Goal: Information Seeking & Learning: Learn about a topic

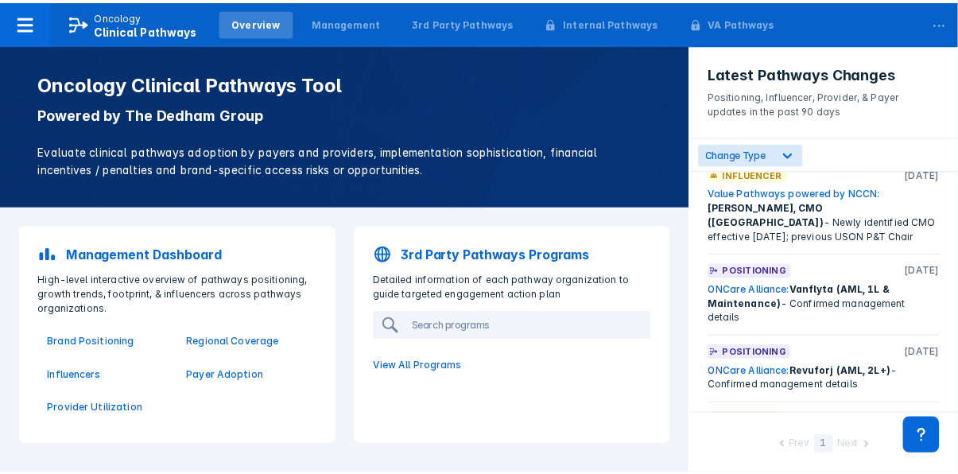
scroll to position [1913, 0]
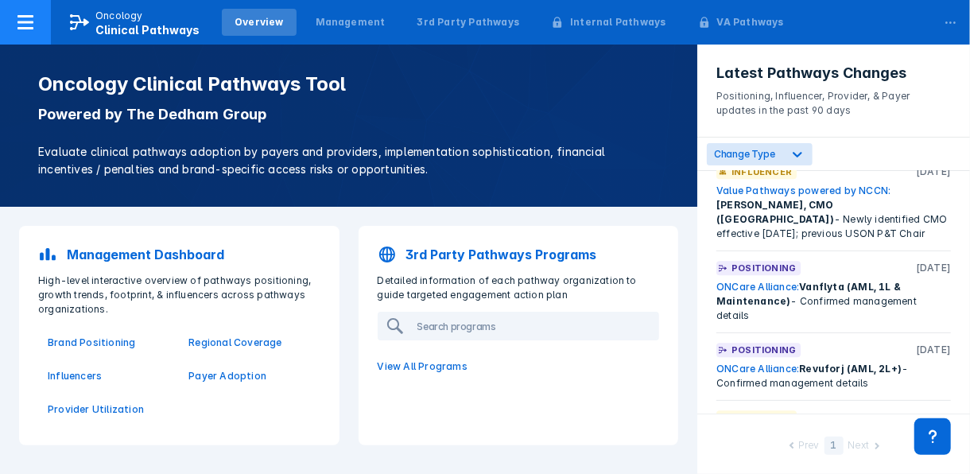
click at [27, 17] on icon at bounding box center [25, 22] width 19 height 19
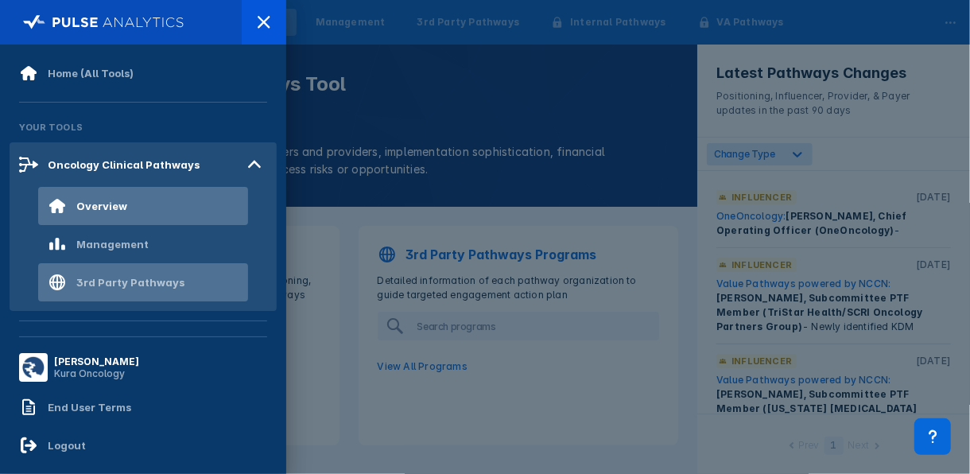
click at [107, 285] on div "3rd Party Pathways" at bounding box center [130, 282] width 108 height 13
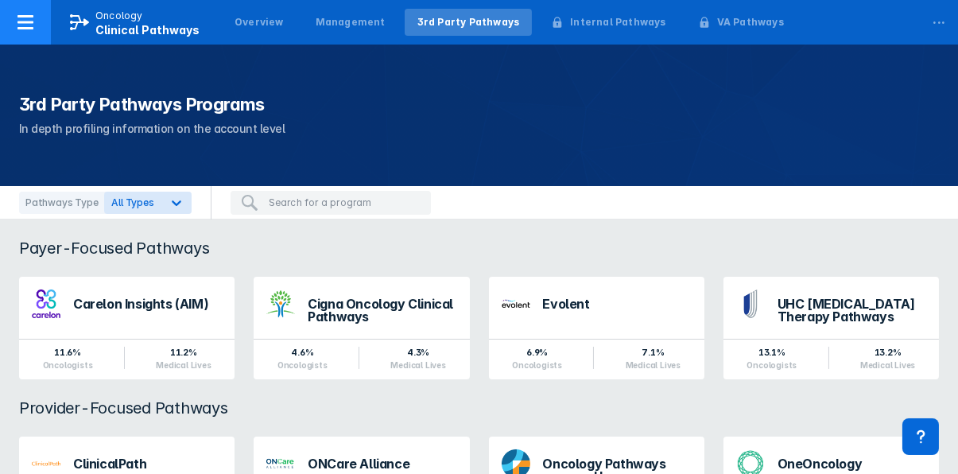
click at [24, 26] on icon at bounding box center [25, 22] width 19 height 19
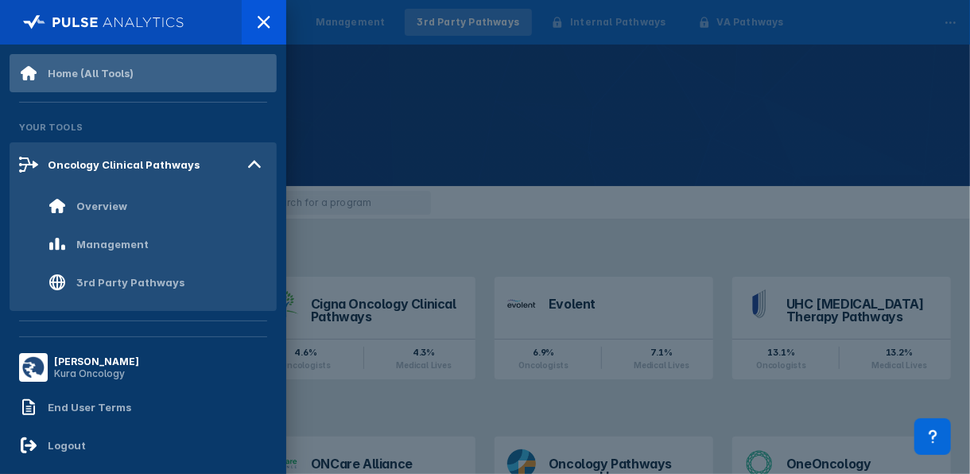
click at [35, 73] on icon at bounding box center [29, 73] width 16 height 14
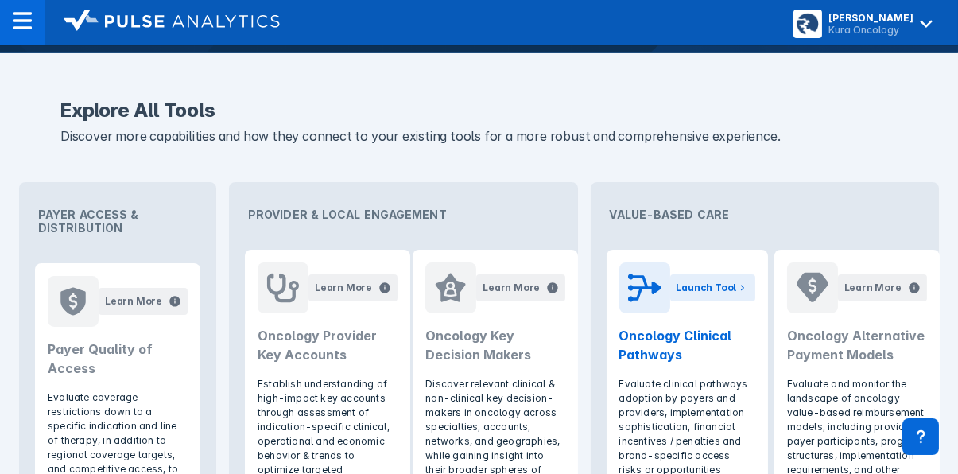
scroll to position [566, 0]
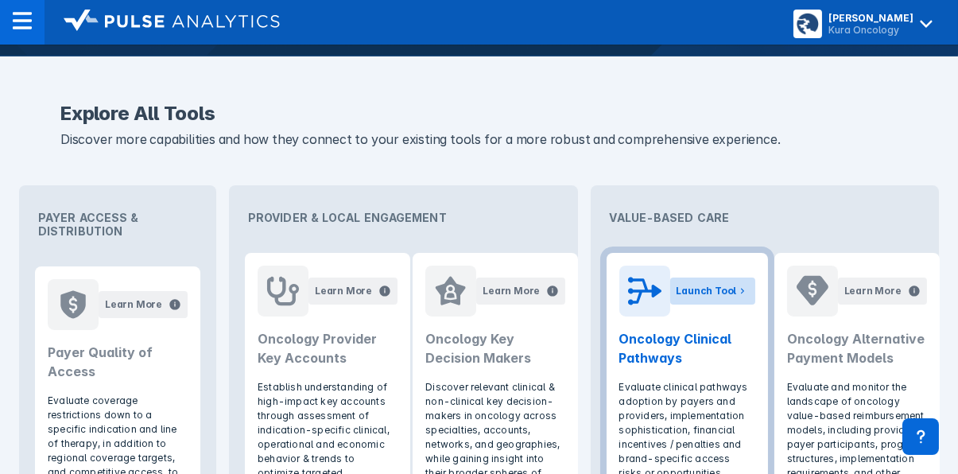
click at [719, 290] on div "Launch Tool" at bounding box center [707, 291] width 60 height 14
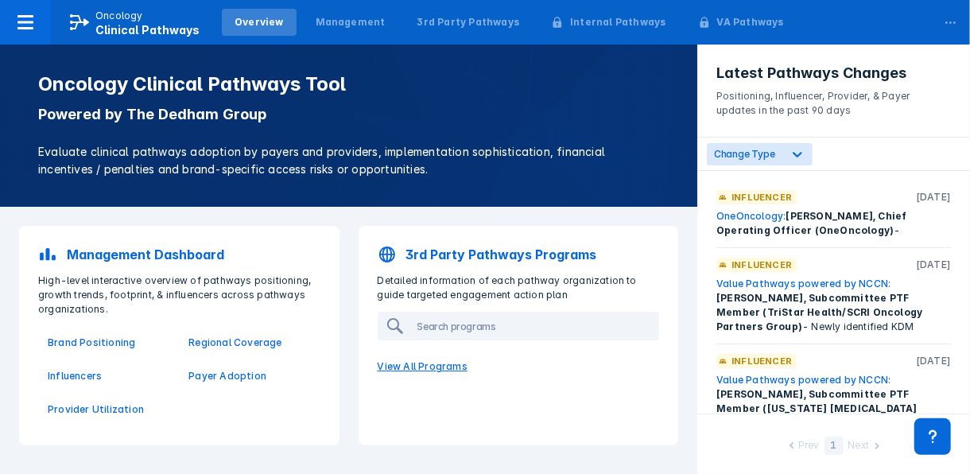
click at [431, 364] on p "View All Programs" at bounding box center [518, 366] width 301 height 33
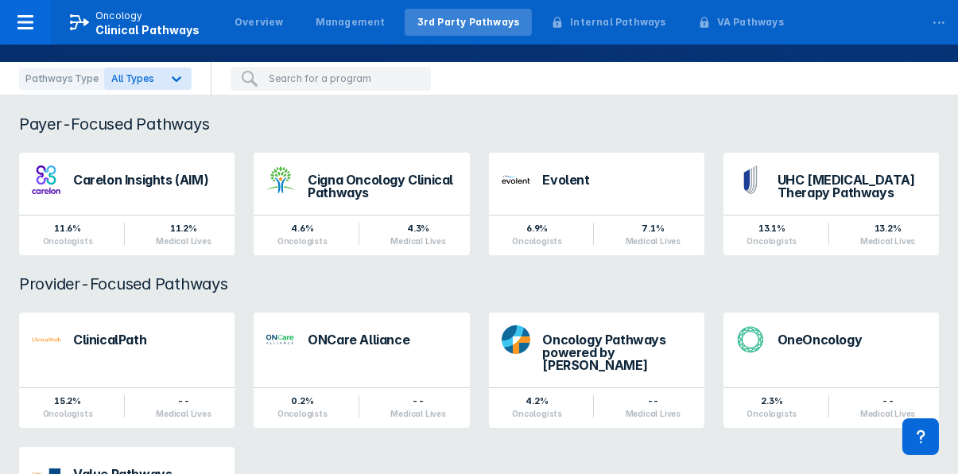
scroll to position [126, 0]
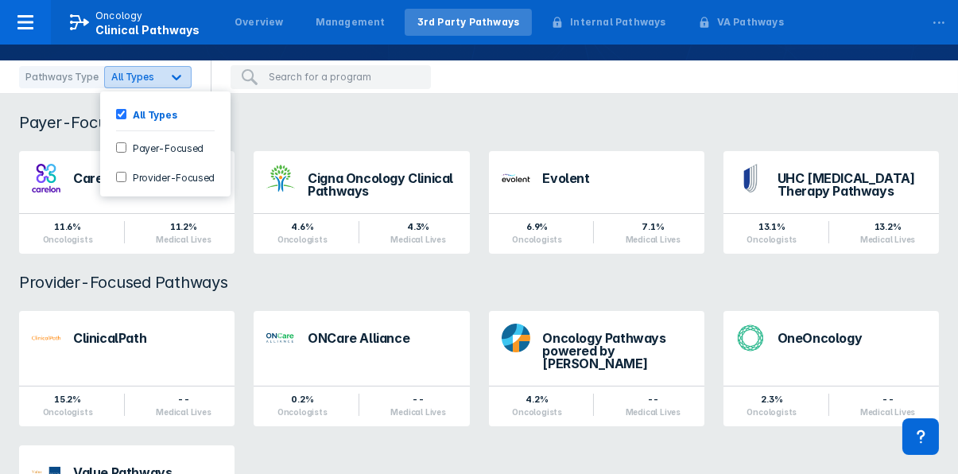
click at [174, 77] on icon at bounding box center [177, 77] width 16 height 16
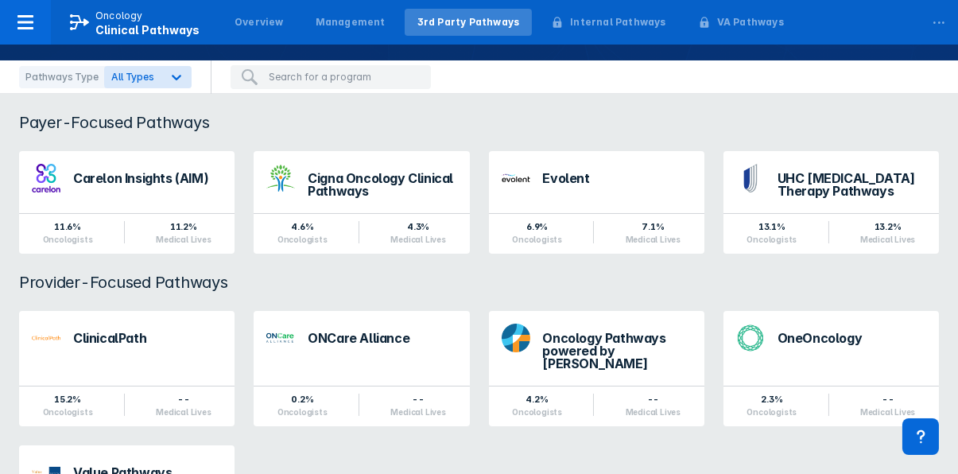
click at [710, 119] on div "Payer-Focused Pathways" at bounding box center [479, 122] width 958 height 19
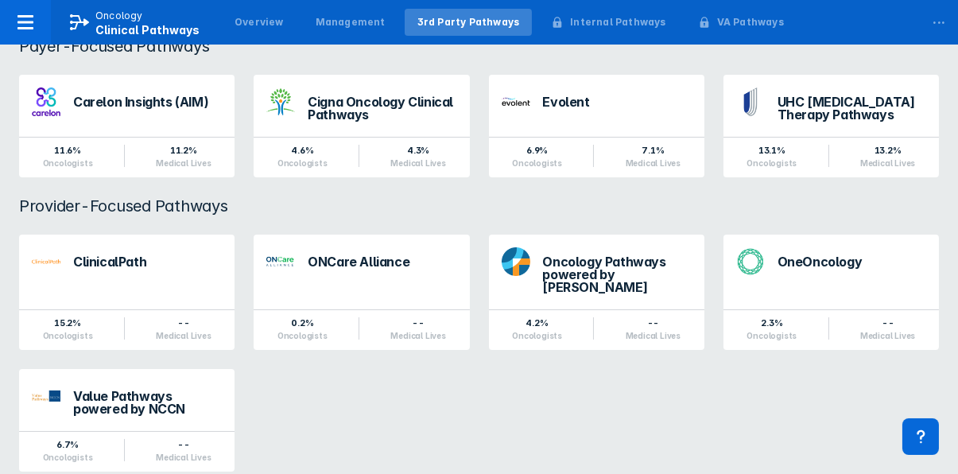
scroll to position [236, 0]
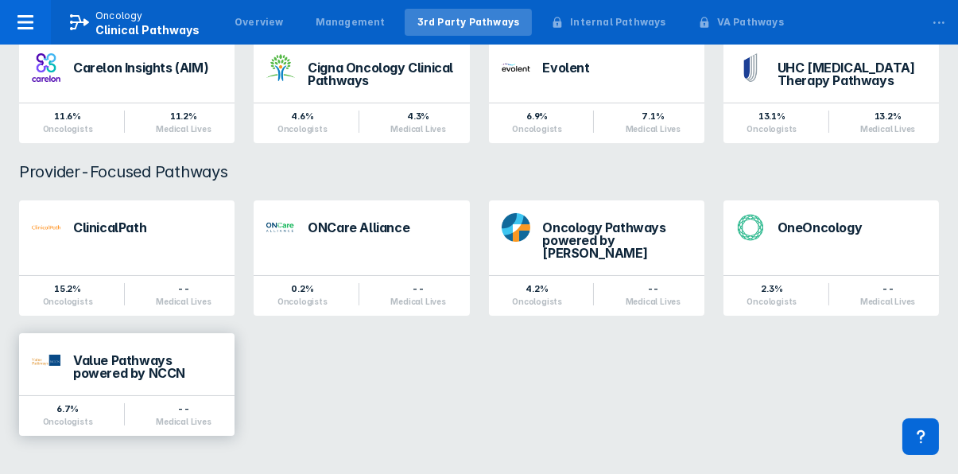
click at [135, 364] on div "Value Pathways powered by NCCN" at bounding box center [147, 366] width 149 height 25
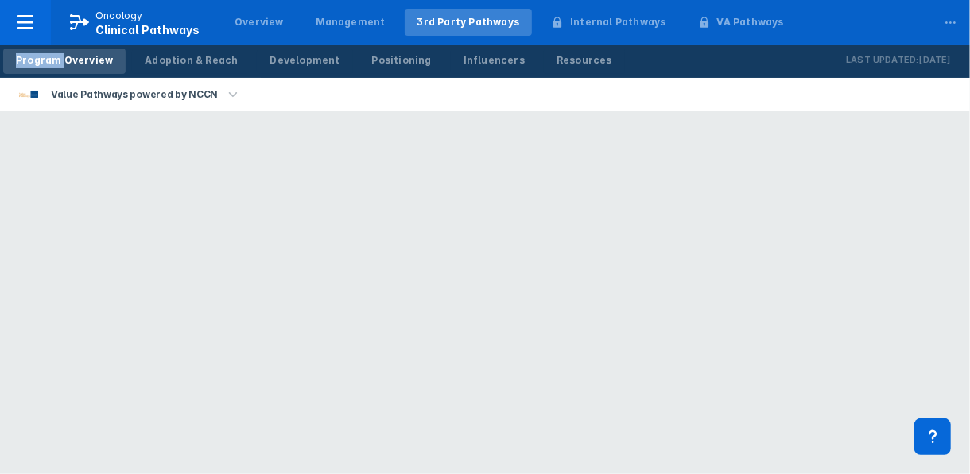
click at [135, 0] on html "Oncology Clinical Pathways Overview Management 3rd Party Pathways Internal Path…" at bounding box center [485, 0] width 970 height 0
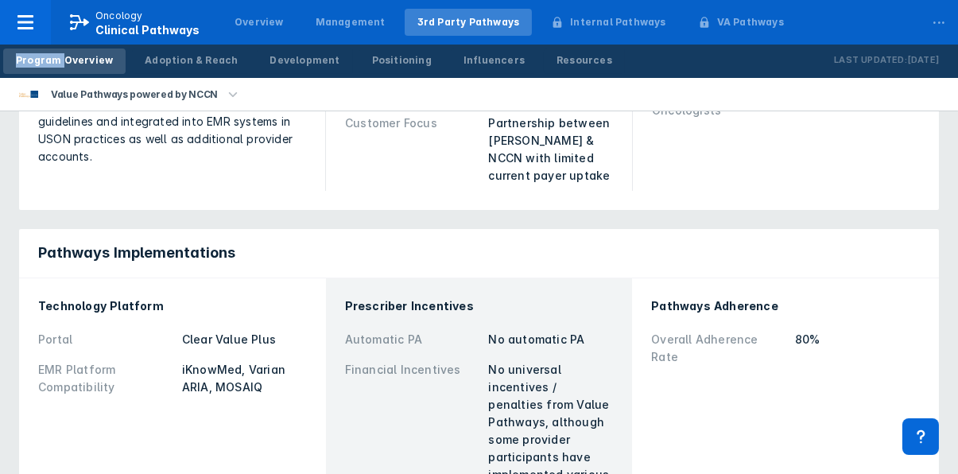
scroll to position [143, 0]
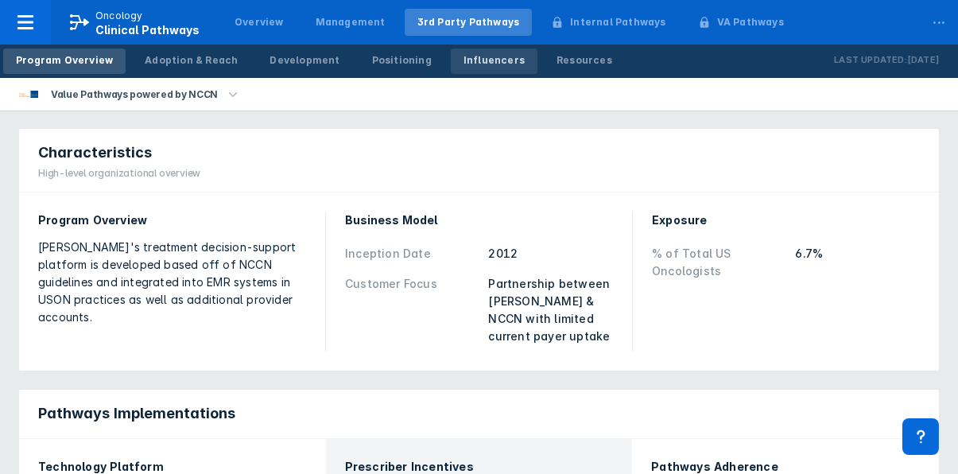
click at [464, 62] on div "Influencers" at bounding box center [493, 60] width 61 height 14
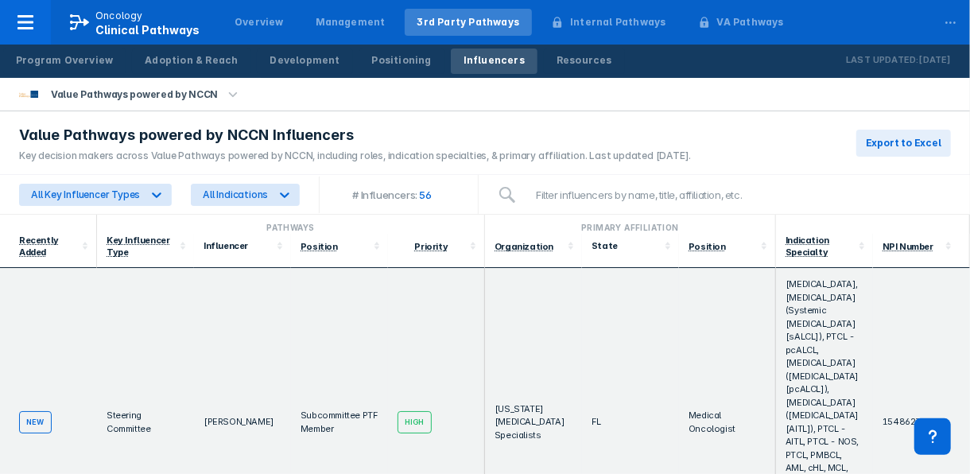
click at [224, 89] on icon "button" at bounding box center [232, 94] width 17 height 17
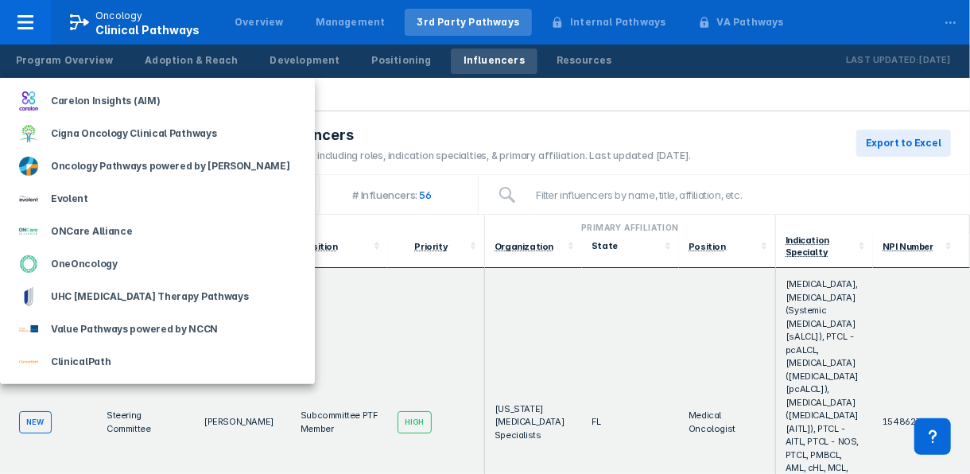
click at [401, 103] on div at bounding box center [485, 237] width 970 height 474
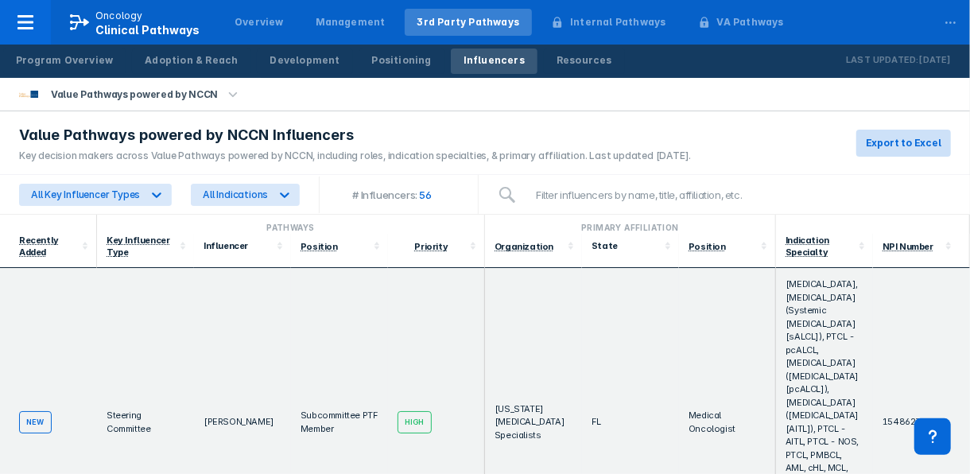
click at [909, 138] on span "Export to Excel" at bounding box center [904, 143] width 76 height 14
click at [229, 94] on icon "button" at bounding box center [233, 93] width 9 height 5
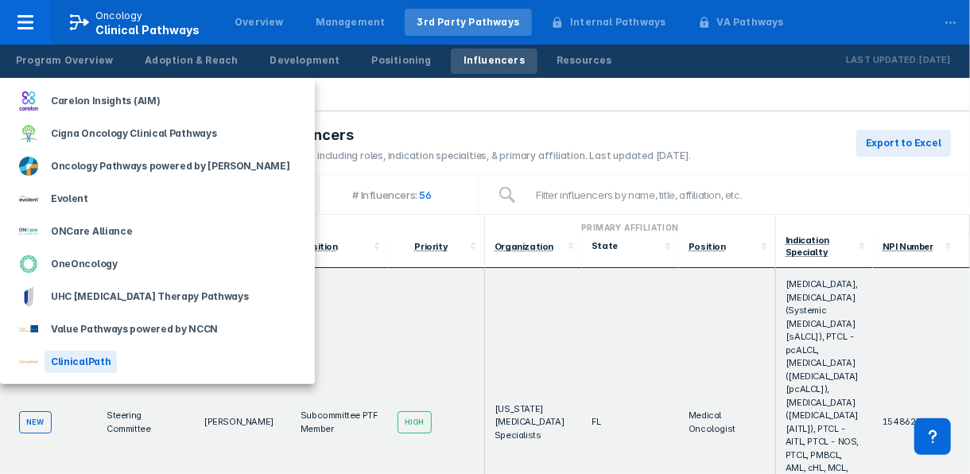
click at [127, 366] on div "ClinicalPath" at bounding box center [157, 361] width 315 height 33
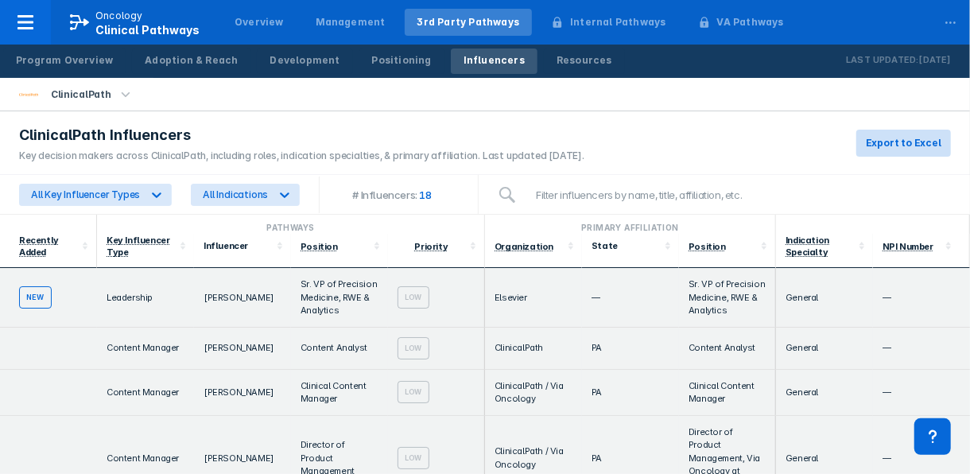
click at [886, 140] on span "Export to Excel" at bounding box center [904, 143] width 76 height 14
click at [120, 91] on icon "button" at bounding box center [125, 94] width 17 height 17
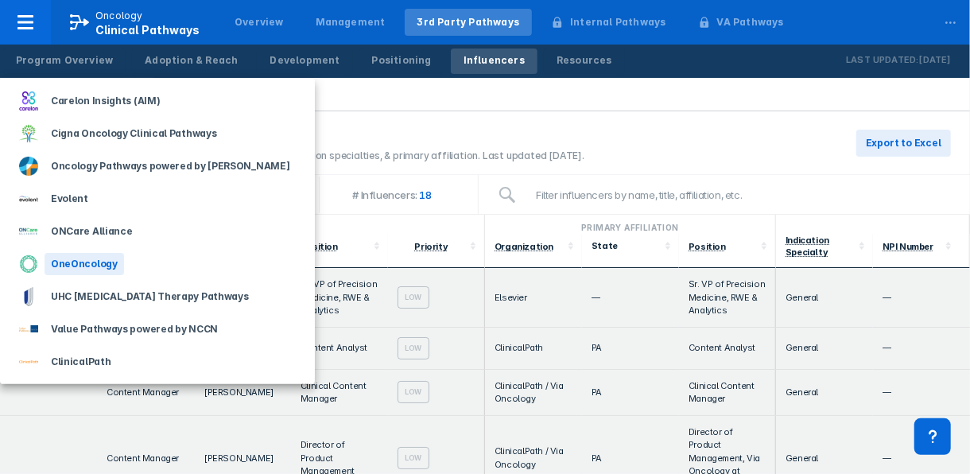
click at [85, 263] on div "OneOncology" at bounding box center [84, 264] width 79 height 22
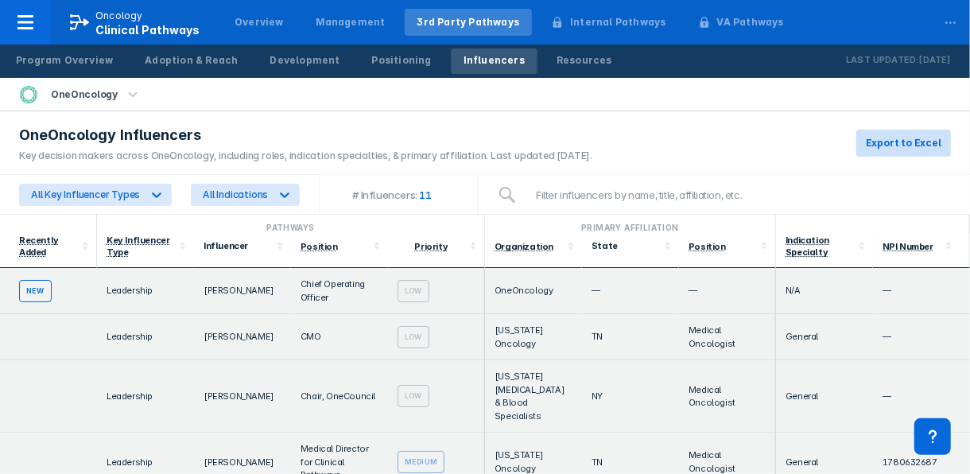
click at [898, 133] on button "Export to Excel" at bounding box center [903, 143] width 95 height 27
click at [128, 95] on icon "button" at bounding box center [132, 93] width 9 height 5
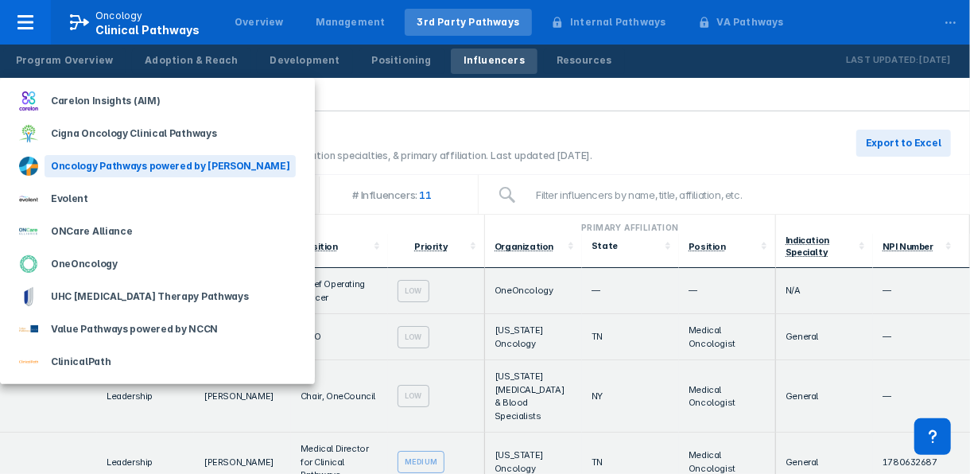
click at [120, 161] on div "Oncology Pathways powered by Dana-Farber" at bounding box center [170, 166] width 251 height 22
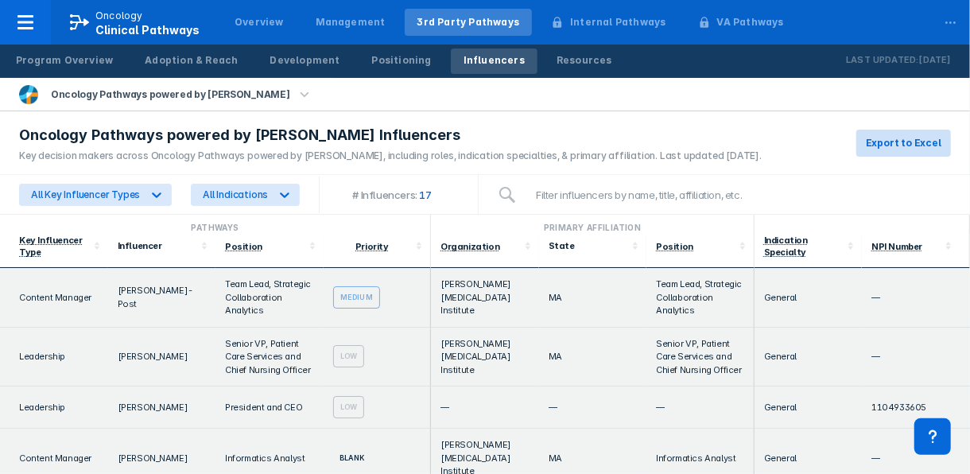
click at [883, 144] on span "Export to Excel" at bounding box center [904, 143] width 76 height 14
click at [296, 91] on icon "button" at bounding box center [304, 94] width 17 height 17
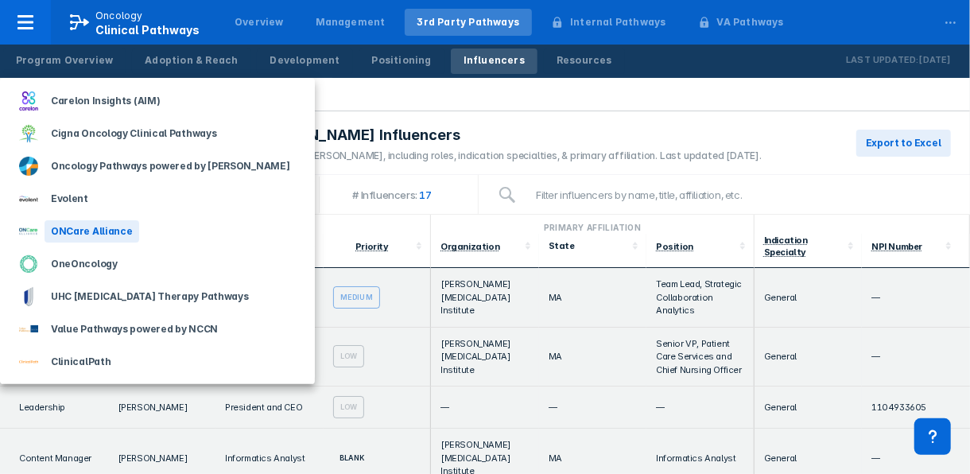
click at [111, 226] on div "ONCare Alliance" at bounding box center [92, 231] width 95 height 22
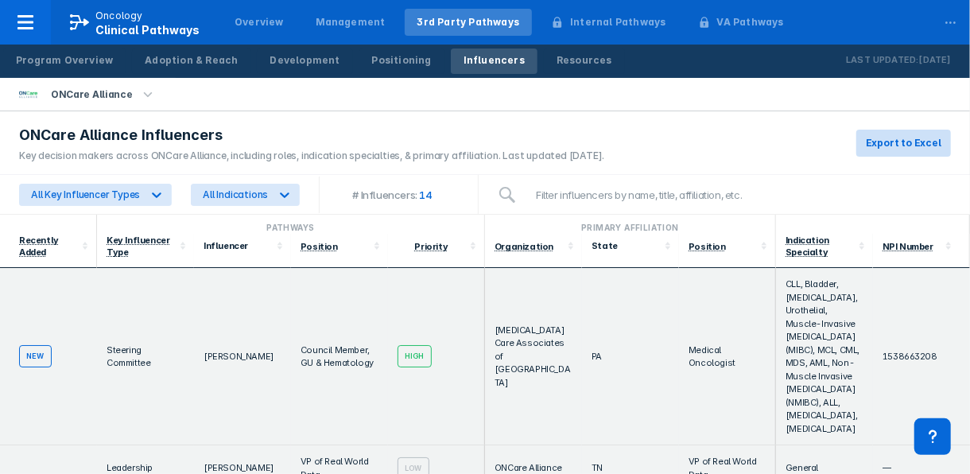
click at [904, 138] on span "Export to Excel" at bounding box center [904, 143] width 76 height 14
click at [139, 89] on icon "button" at bounding box center [147, 94] width 17 height 17
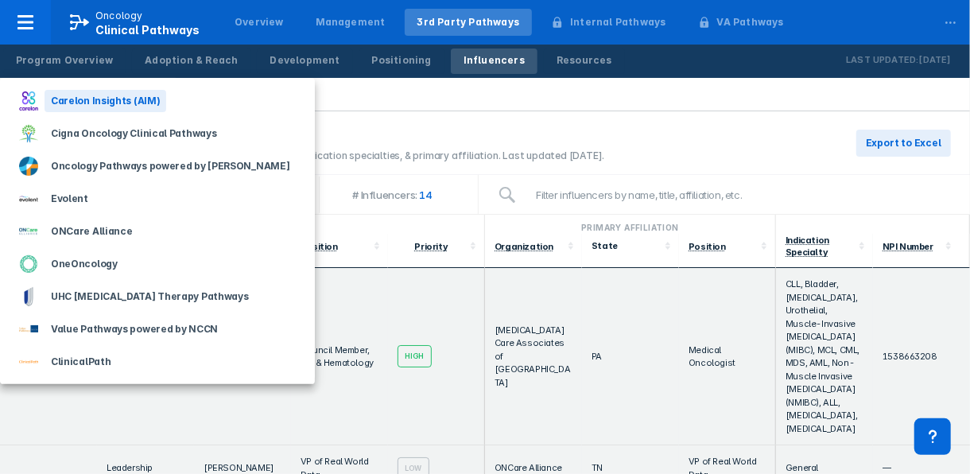
click at [85, 100] on div "Carelon Insights (AIM)" at bounding box center [106, 101] width 122 height 22
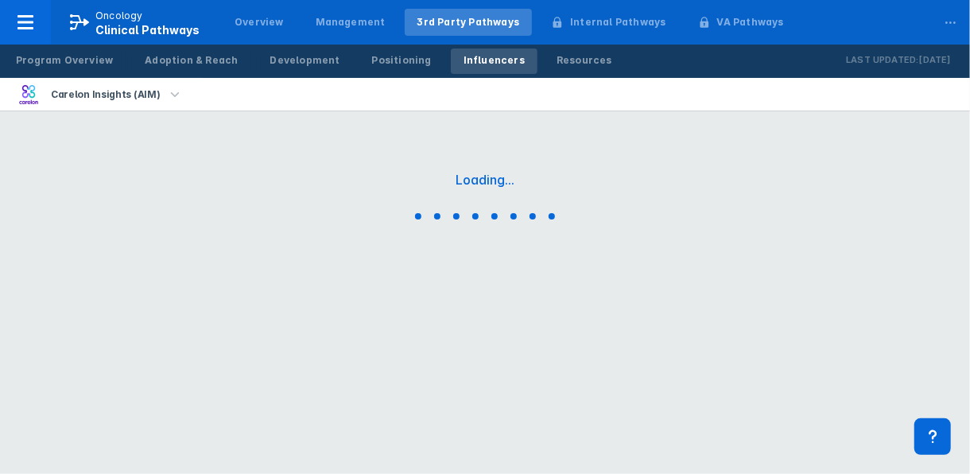
click at [85, 100] on div "Carelon Insights (AIM)" at bounding box center [106, 94] width 122 height 22
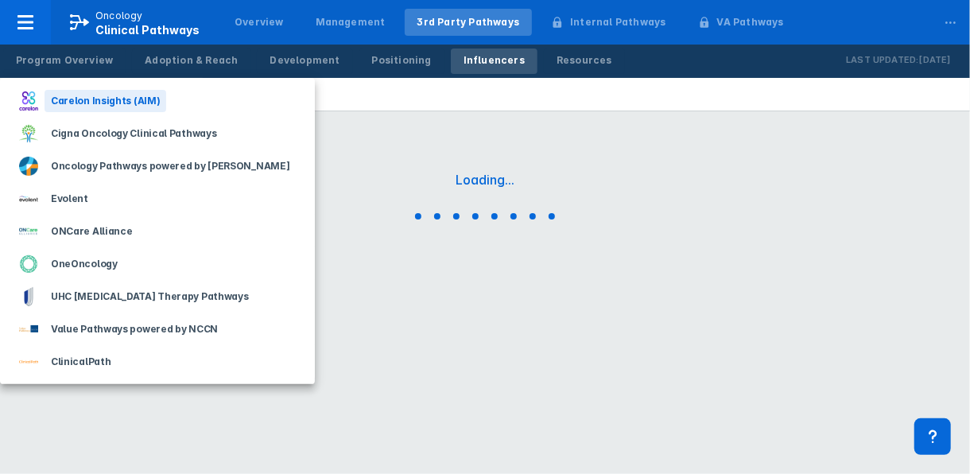
click at [85, 96] on div "Carelon Insights (AIM)" at bounding box center [106, 101] width 122 height 22
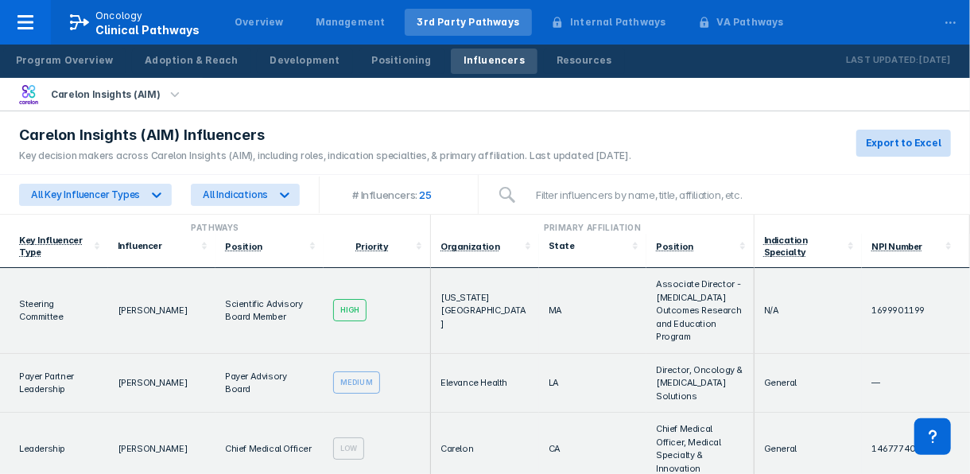
click at [936, 142] on span "Export to Excel" at bounding box center [904, 143] width 76 height 14
click at [171, 93] on icon "button" at bounding box center [175, 93] width 9 height 5
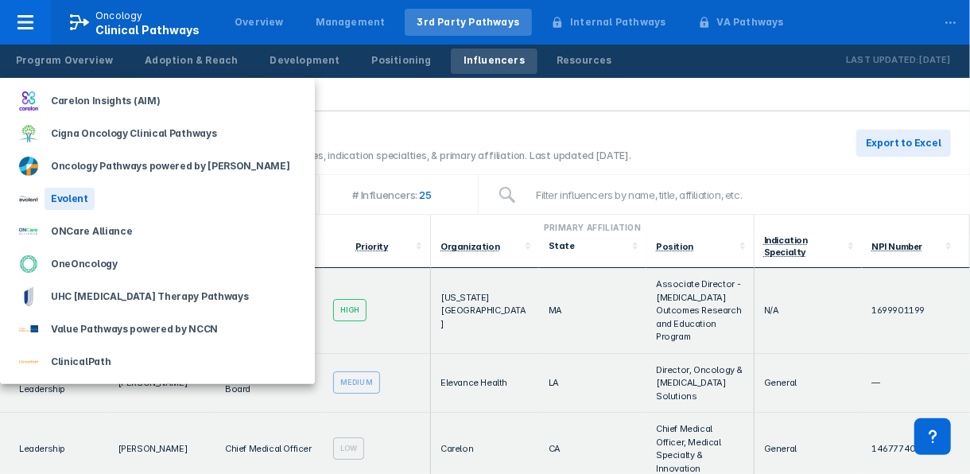
click at [79, 192] on div "Evolent" at bounding box center [70, 199] width 50 height 22
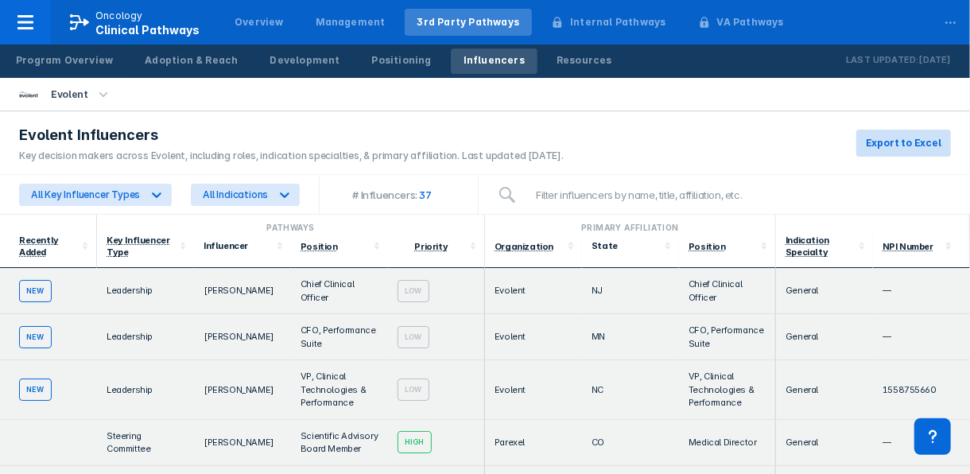
click at [901, 147] on span "Export to Excel" at bounding box center [904, 143] width 76 height 14
click at [99, 93] on icon "button" at bounding box center [103, 94] width 17 height 17
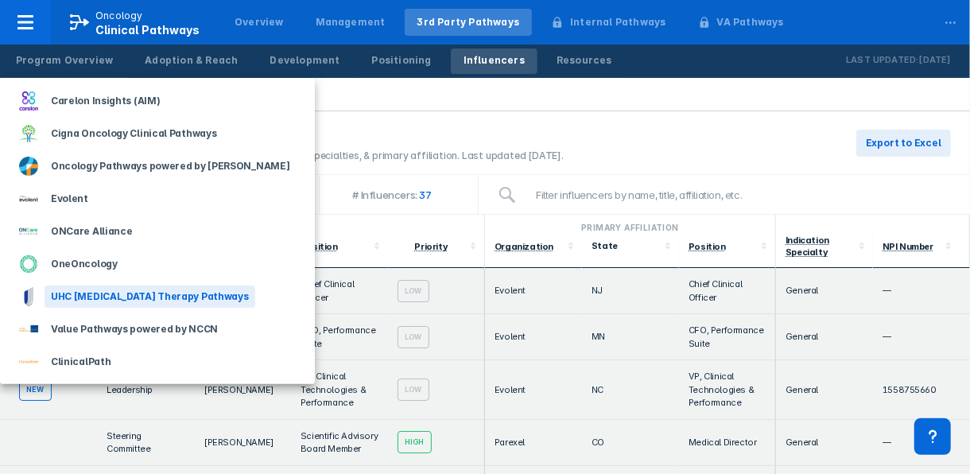
click at [122, 293] on div "UHC Cancer Therapy Pathways" at bounding box center [150, 296] width 211 height 22
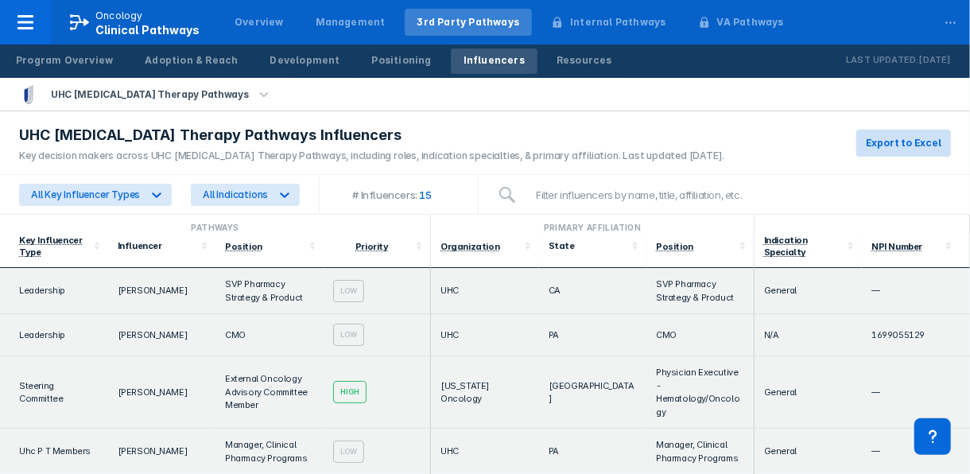
click at [917, 137] on span "Export to Excel" at bounding box center [904, 143] width 76 height 14
click at [255, 88] on icon "button" at bounding box center [263, 94] width 17 height 17
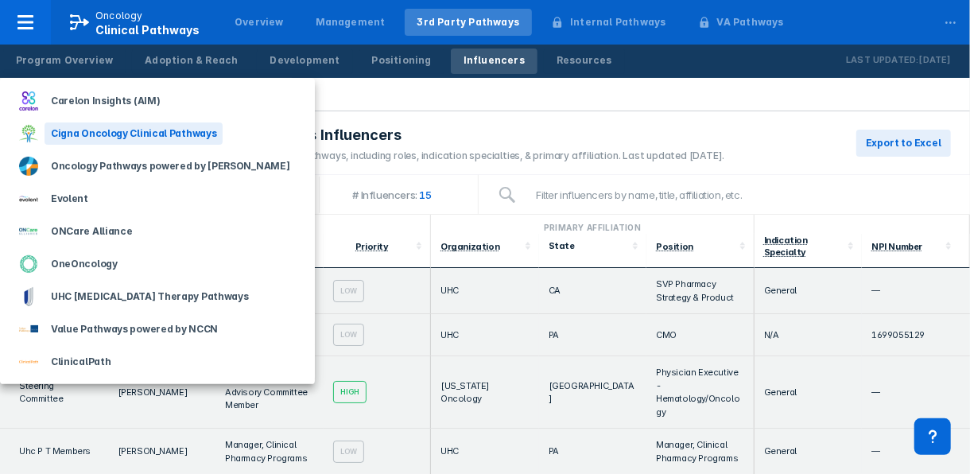
click at [105, 128] on div "Cigna Oncology Clinical Pathways" at bounding box center [134, 133] width 178 height 22
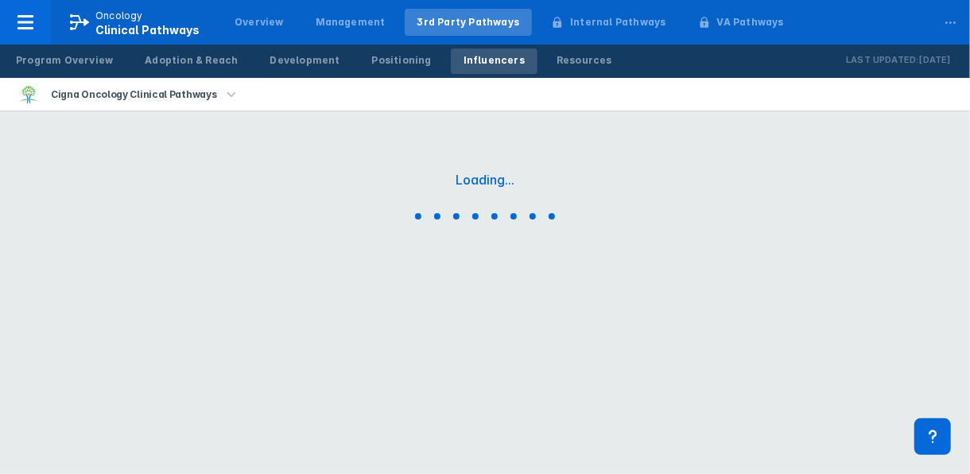
click at [105, 128] on div "Loading..." at bounding box center [485, 198] width 970 height 397
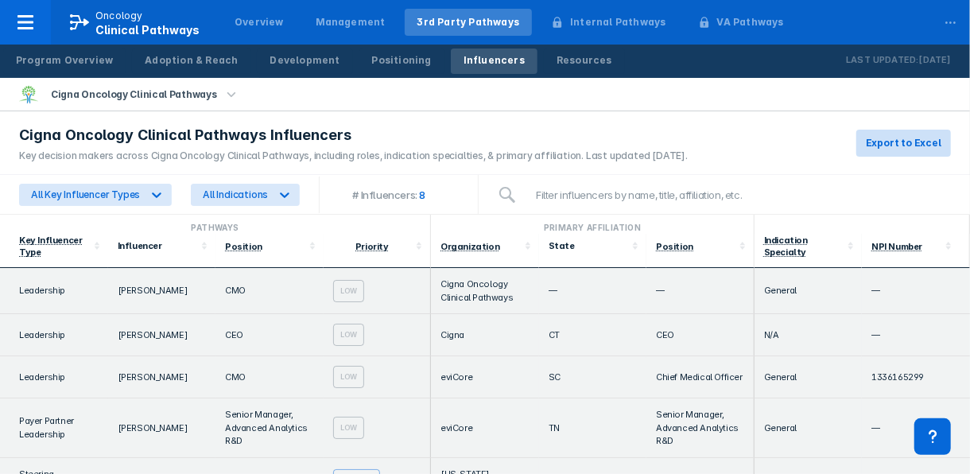
click at [902, 142] on span "Export to Excel" at bounding box center [904, 143] width 76 height 14
click at [223, 90] on icon "button" at bounding box center [231, 94] width 17 height 17
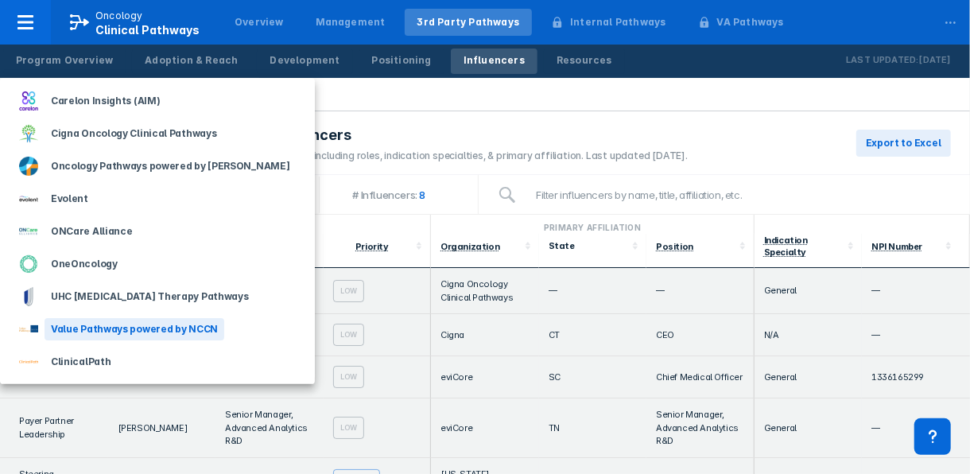
click at [179, 332] on div "Value Pathways powered by NCCN" at bounding box center [135, 329] width 180 height 22
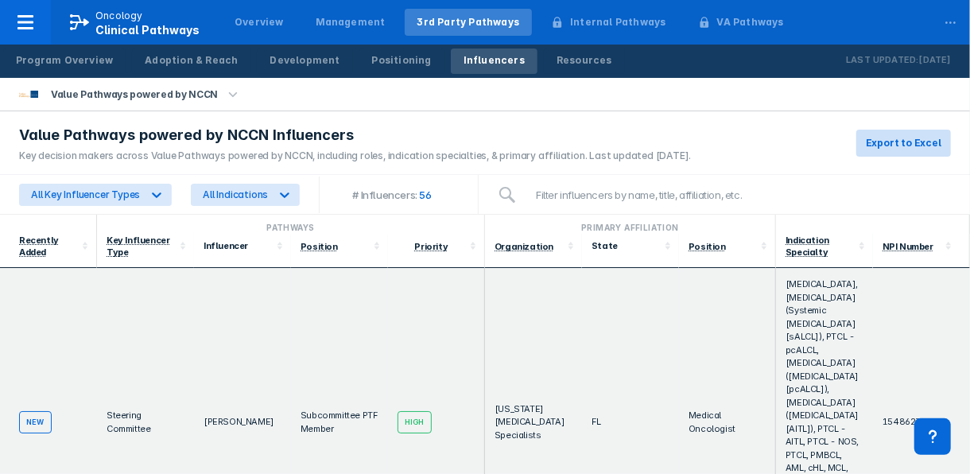
click at [927, 134] on button "Export to Excel" at bounding box center [903, 143] width 95 height 27
click at [224, 91] on icon "button" at bounding box center [232, 94] width 17 height 17
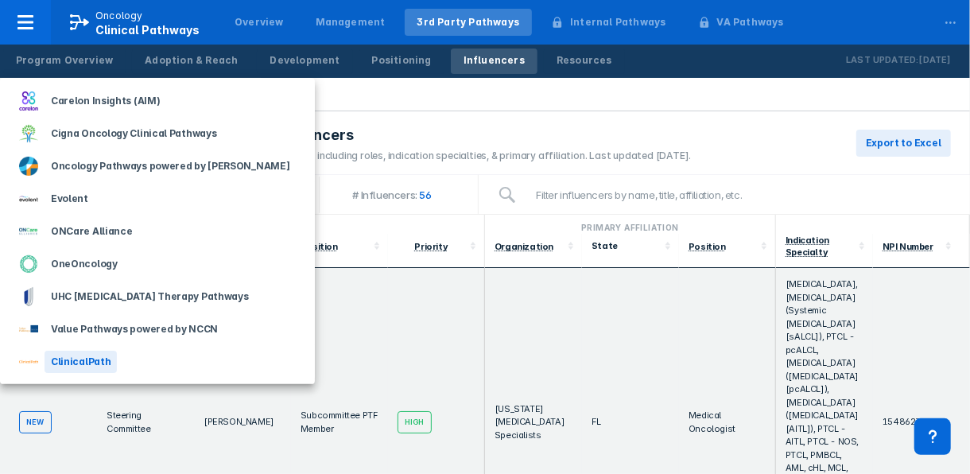
click at [111, 355] on div "ClinicalPath" at bounding box center [81, 362] width 72 height 22
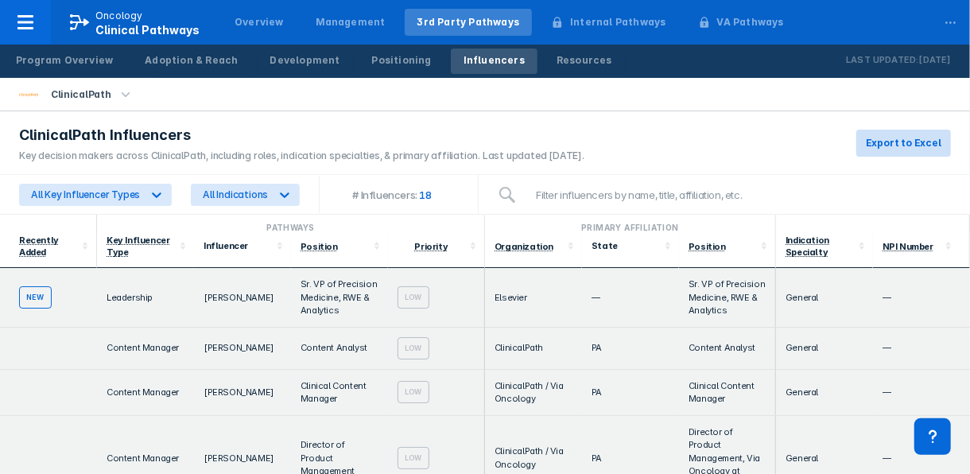
click at [917, 145] on span "Export to Excel" at bounding box center [904, 143] width 76 height 14
